Goal: Information Seeking & Learning: Check status

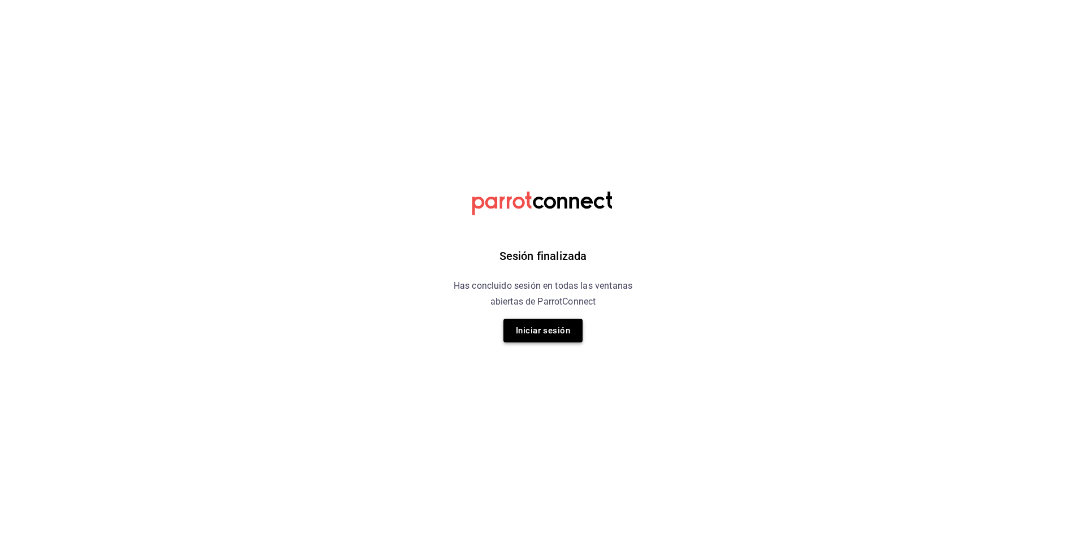
click at [554, 335] on button "Iniciar sesión" at bounding box center [542, 331] width 79 height 24
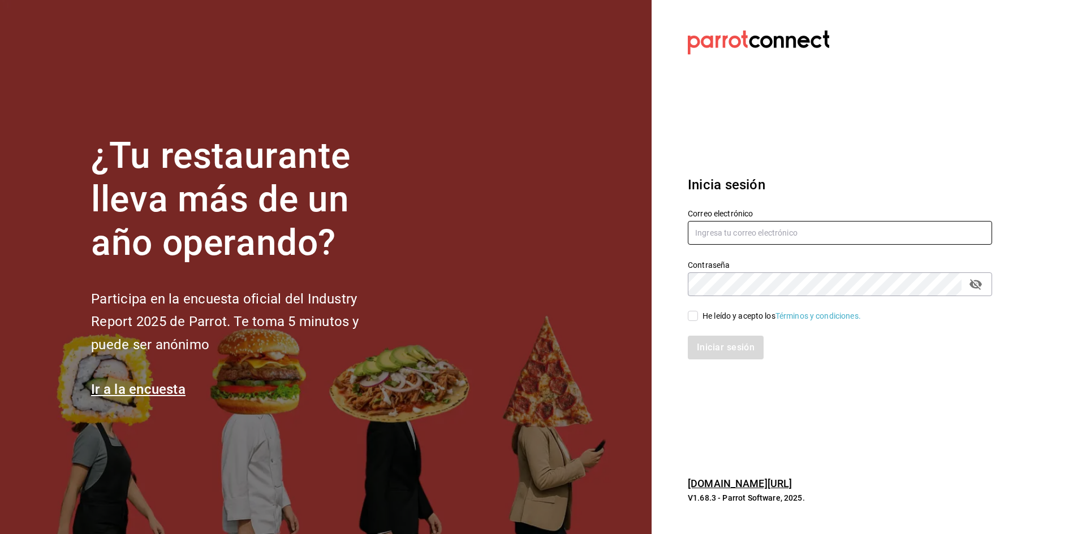
type input "admon.panmalomx@outlook.com"
click at [696, 313] on input "He leído y acepto los Términos y condiciones." at bounding box center [693, 316] width 10 height 10
checkbox input "true"
click at [707, 350] on button "Iniciar sesión" at bounding box center [726, 348] width 77 height 24
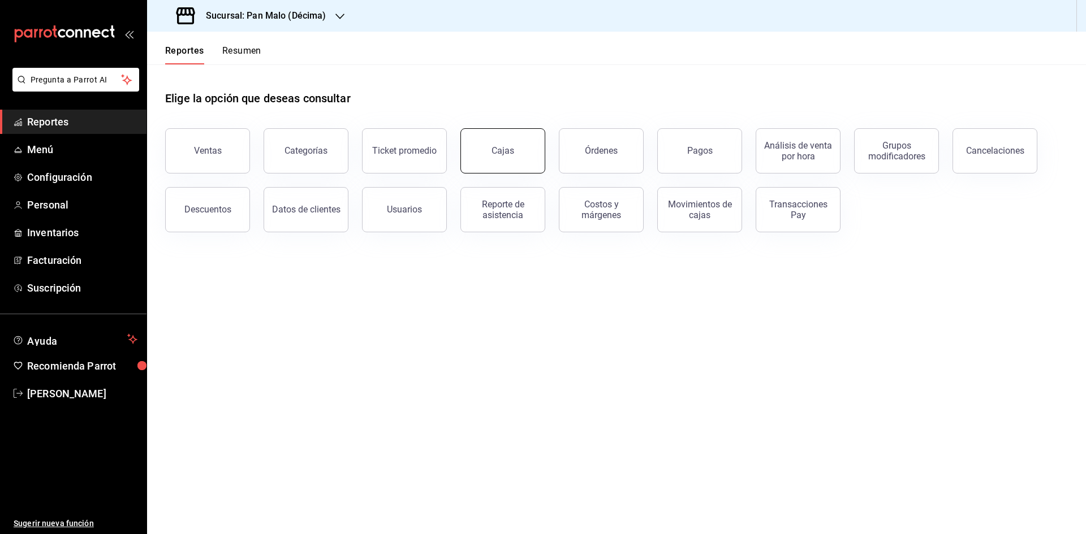
click at [535, 158] on button "Cajas" at bounding box center [502, 150] width 85 height 45
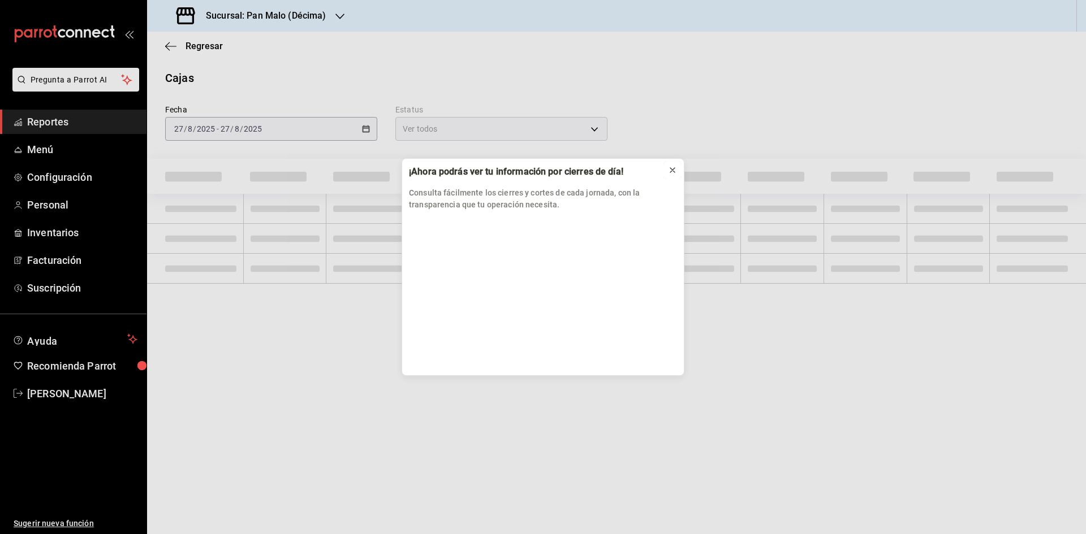
click at [672, 172] on icon at bounding box center [672, 170] width 9 height 9
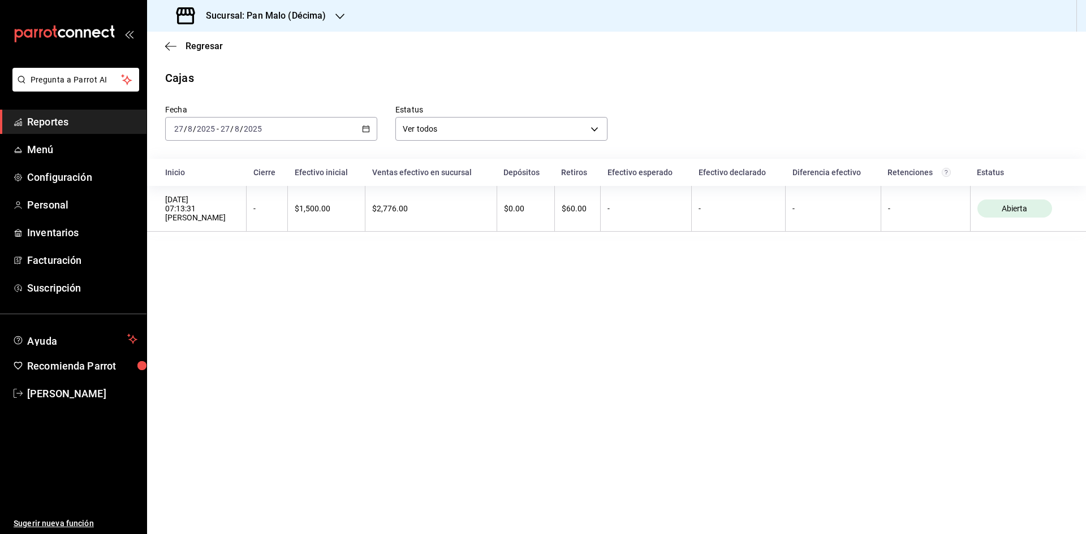
click at [366, 129] on icon "button" at bounding box center [366, 129] width 8 height 8
click at [227, 192] on span "Ayer" at bounding box center [219, 189] width 88 height 12
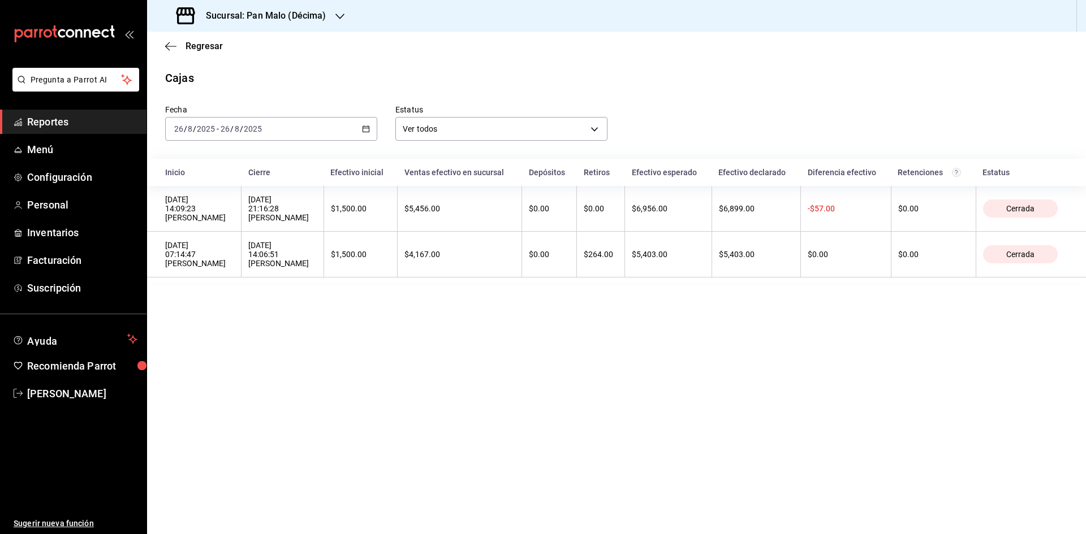
click at [98, 126] on span "Reportes" at bounding box center [82, 121] width 110 height 15
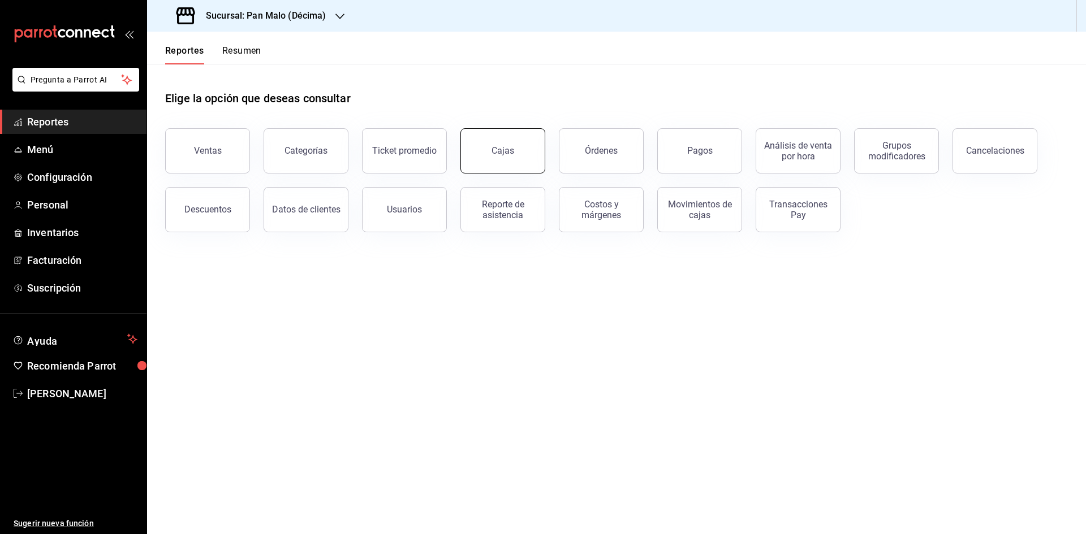
click at [487, 166] on button "Cajas" at bounding box center [502, 150] width 85 height 45
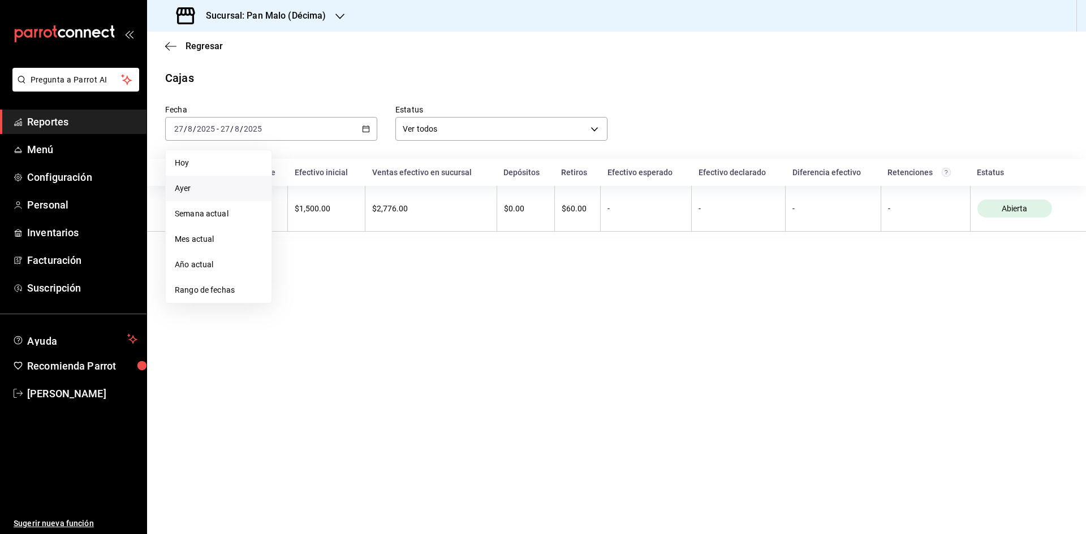
click at [226, 191] on span "Ayer" at bounding box center [219, 189] width 88 height 12
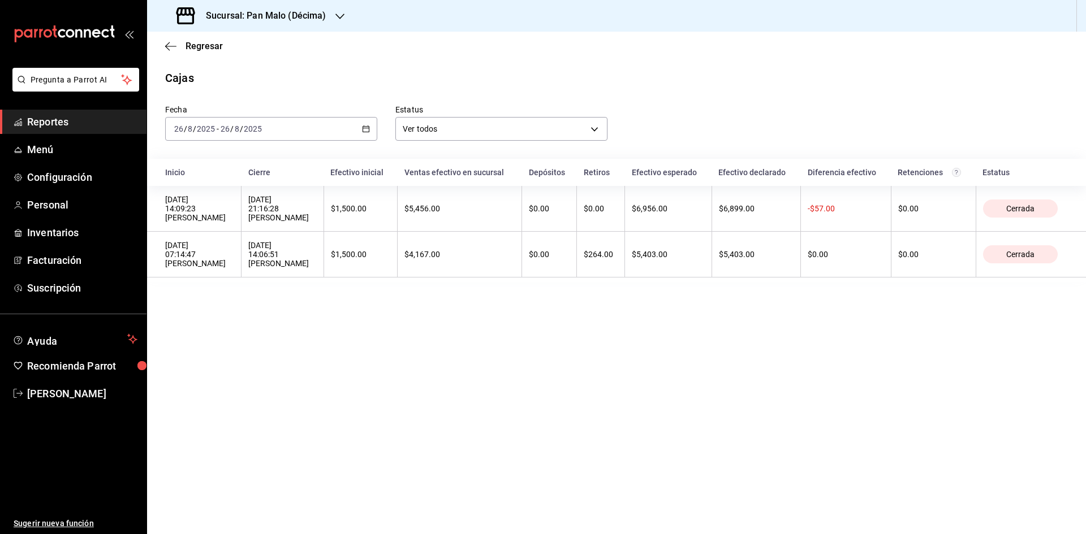
click at [94, 130] on link "Reportes" at bounding box center [73, 122] width 146 height 24
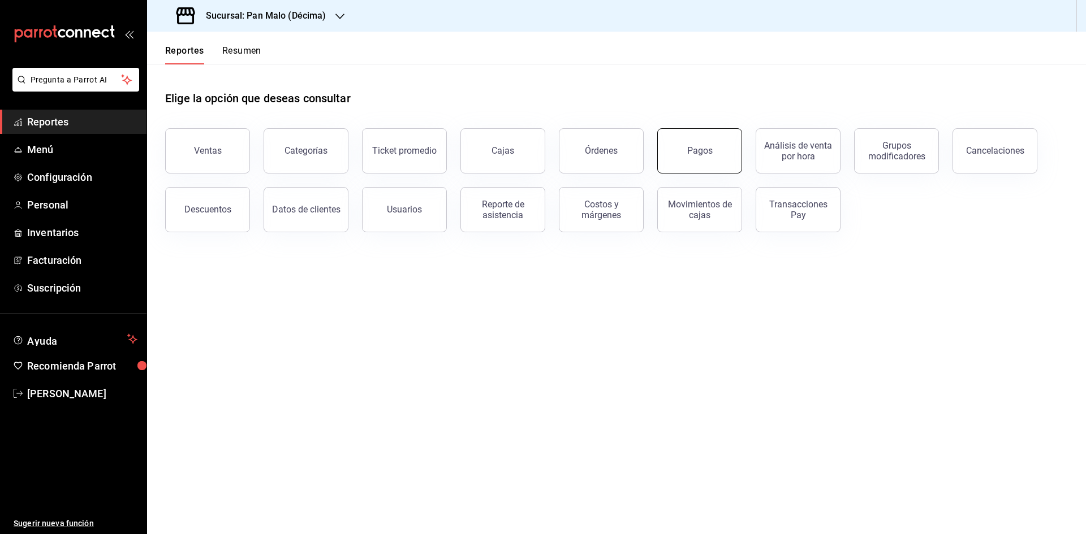
click at [691, 151] on div "Pagos" at bounding box center [699, 150] width 25 height 11
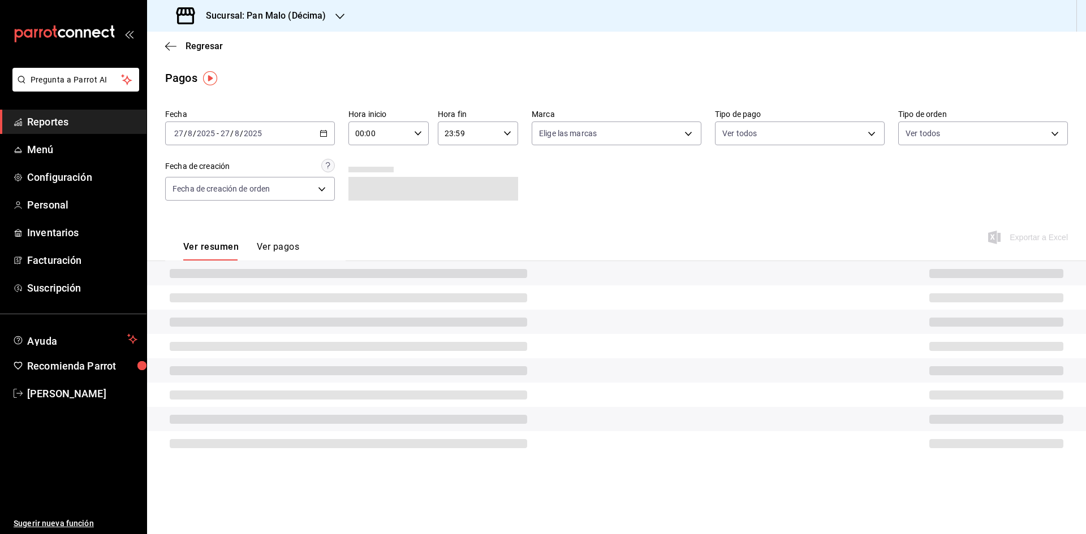
click at [321, 131] on \(Stroke\) "button" at bounding box center [323, 134] width 7 height 6
click at [235, 200] on li "Ayer" at bounding box center [219, 192] width 106 height 25
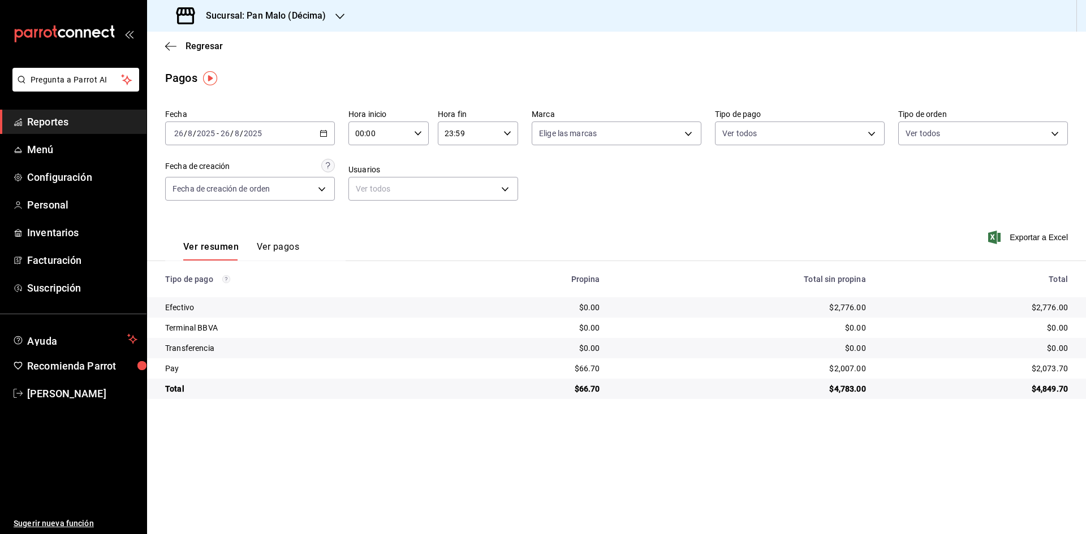
drag, startPoint x: 120, startPoint y: 119, endPoint x: 145, endPoint y: 97, distance: 33.7
click at [120, 119] on span "Reportes" at bounding box center [82, 121] width 110 height 15
